Goal: Information Seeking & Learning: Understand process/instructions

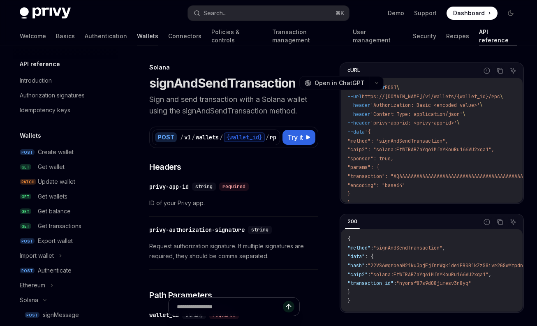
click at [137, 38] on link "Wallets" at bounding box center [147, 36] width 21 height 20
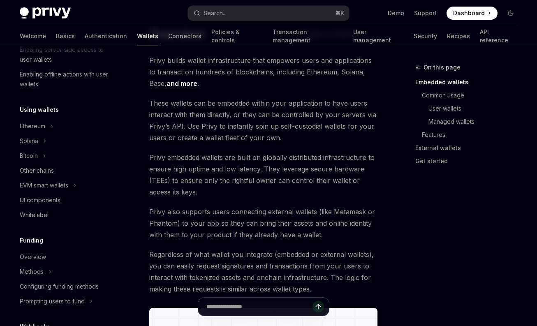
scroll to position [130, 0]
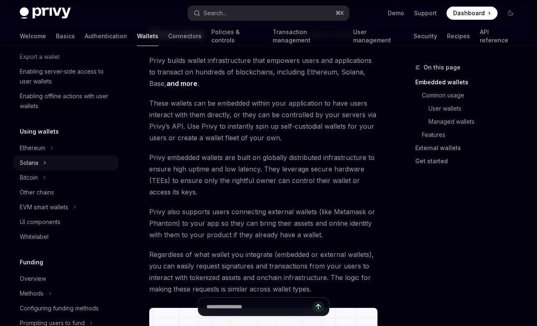
click at [37, 162] on div "Solana" at bounding box center [29, 163] width 18 height 10
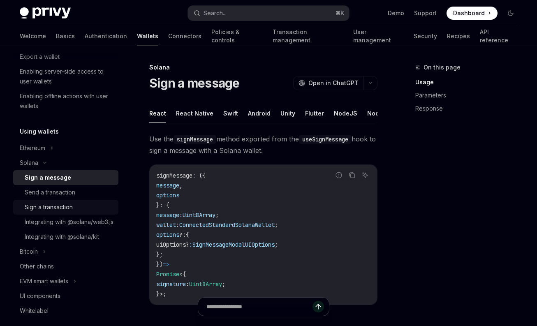
click at [50, 205] on div "Sign a transaction" at bounding box center [49, 207] width 48 height 10
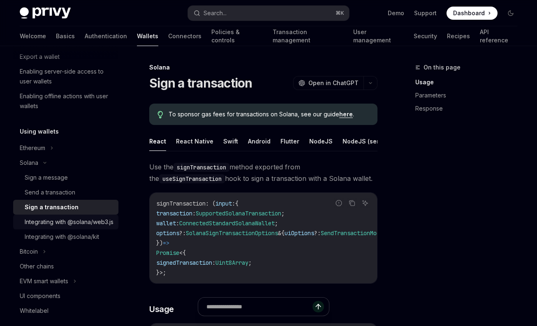
click at [52, 227] on div "Integrating with @solana/web3.js" at bounding box center [69, 222] width 89 height 10
type textarea "*"
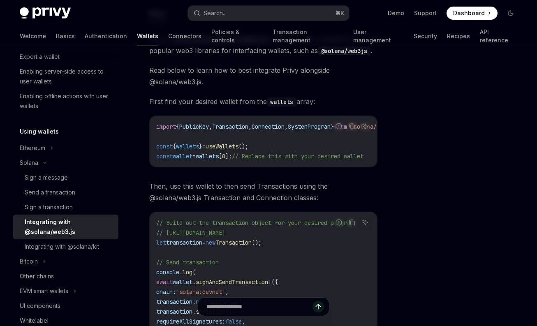
click at [225, 236] on span "// [URL][DOMAIN_NAME]" at bounding box center [190, 232] width 69 height 7
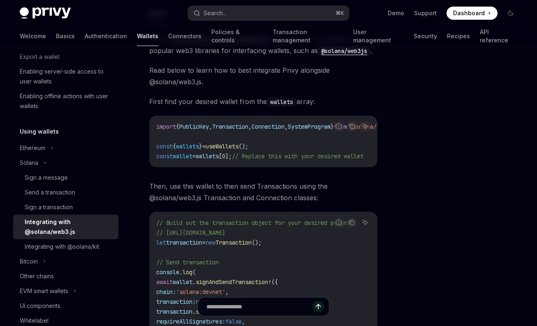
click at [225, 236] on span "// [URL][DOMAIN_NAME]" at bounding box center [190, 232] width 69 height 7
copy code "// [URL][DOMAIN_NAME]"
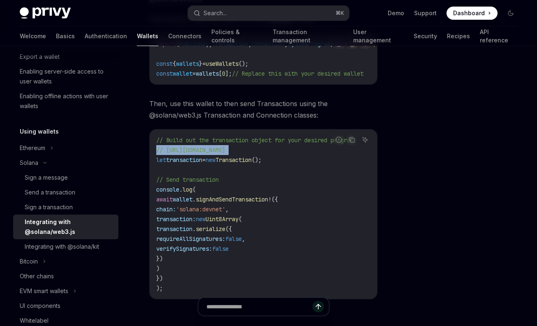
scroll to position [200, 0]
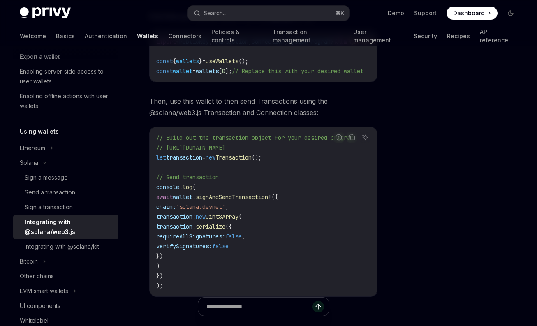
click at [207, 257] on code "// Build out the transaction object for your desired program // [URL][DOMAIN_NA…" at bounding box center [264, 212] width 217 height 158
drag, startPoint x: 176, startPoint y: 268, endPoint x: 170, endPoint y: 223, distance: 45.6
click at [170, 223] on code "// Build out the transaction object for your desired program // [URL][DOMAIN_NA…" at bounding box center [264, 212] width 217 height 158
copy code "transaction: new Uint8Array ( transaction . serialize ({ requireAllSignatures: …"
